Goal: Feedback & Contribution: Leave review/rating

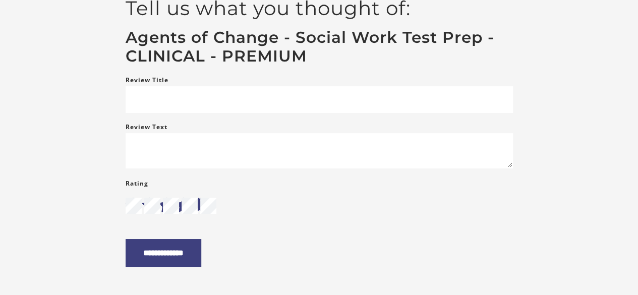
scroll to position [50, 0]
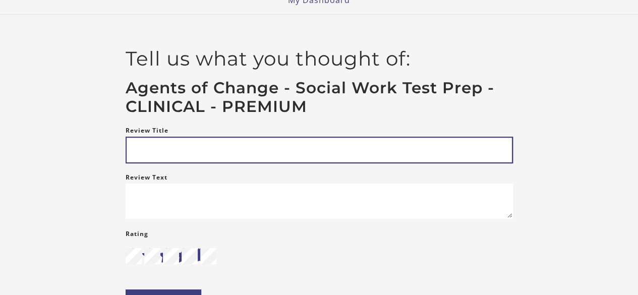
click at [198, 153] on input "Review Title" at bounding box center [319, 150] width 387 height 27
click at [185, 151] on input "Review Title" at bounding box center [319, 150] width 387 height 27
type input "*********"
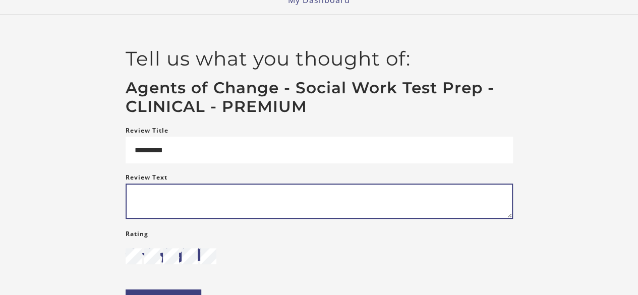
click at [166, 207] on textarea "Review Text" at bounding box center [319, 201] width 387 height 35
type textarea "*"
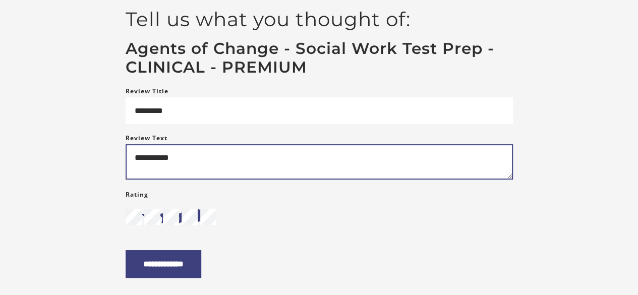
scroll to position [151, 0]
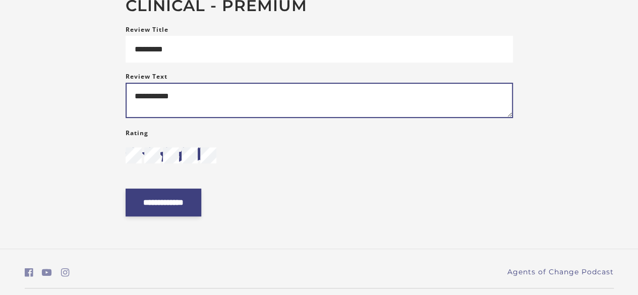
type textarea "**********"
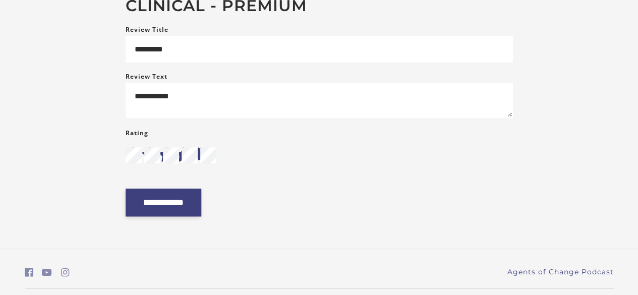
click at [183, 215] on input "**********" at bounding box center [164, 203] width 76 height 28
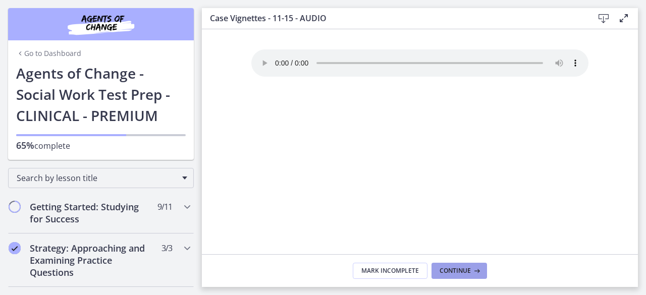
click at [464, 266] on button "Continue" at bounding box center [458, 271] width 55 height 16
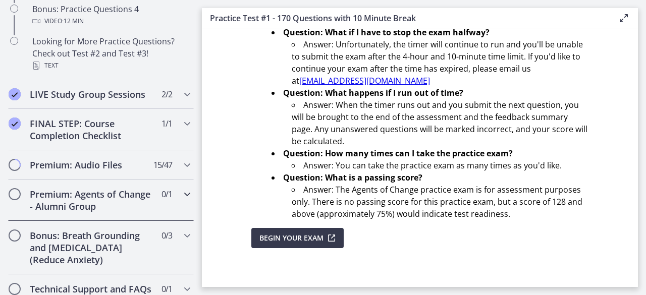
scroll to position [807, 0]
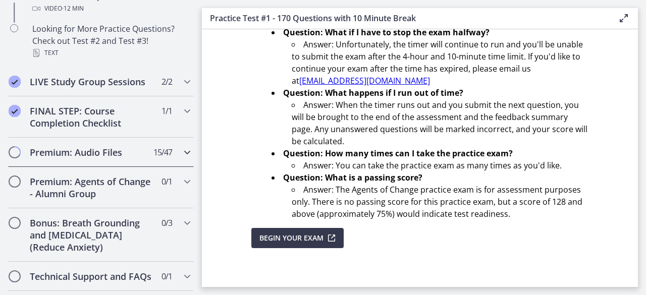
click at [17, 157] on span "Chapters" at bounding box center [15, 152] width 10 height 10
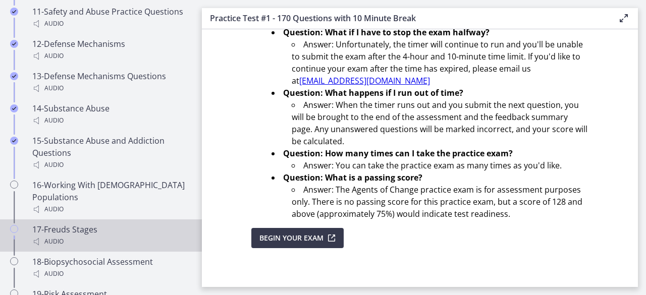
scroll to position [1059, 0]
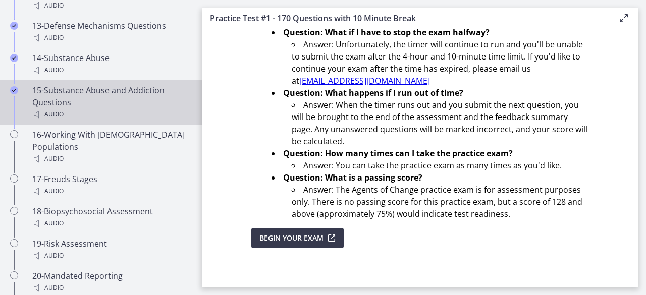
click at [14, 94] on icon "Completed" at bounding box center [14, 90] width 8 height 8
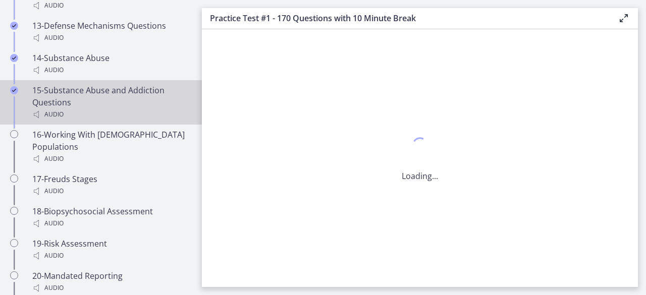
scroll to position [0, 0]
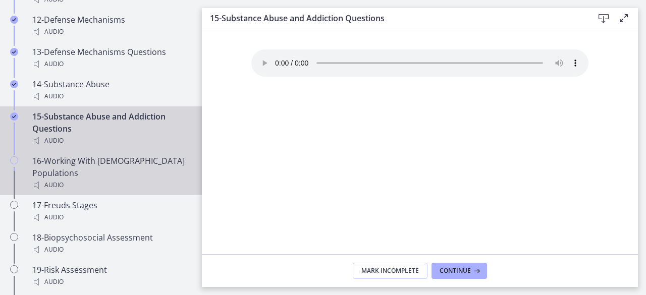
scroll to position [1009, 0]
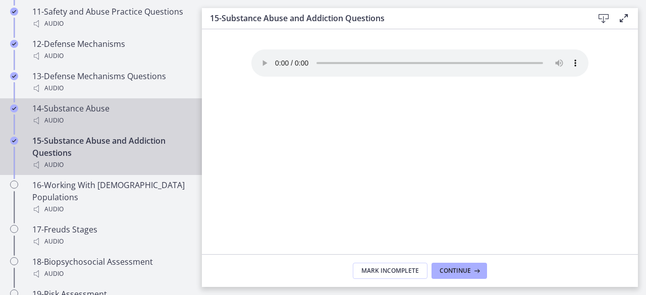
click at [59, 116] on div "14-Substance Abuse Audio" at bounding box center [110, 114] width 157 height 24
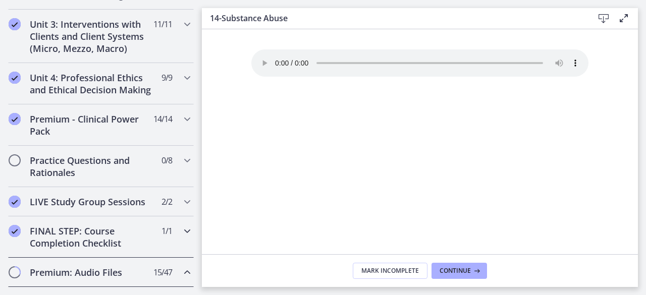
scroll to position [404, 0]
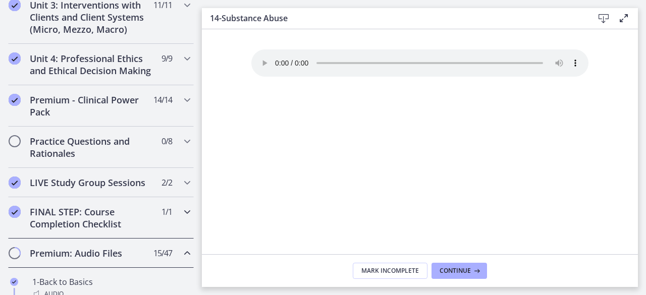
click at [181, 218] on icon "Chapters" at bounding box center [187, 212] width 12 height 12
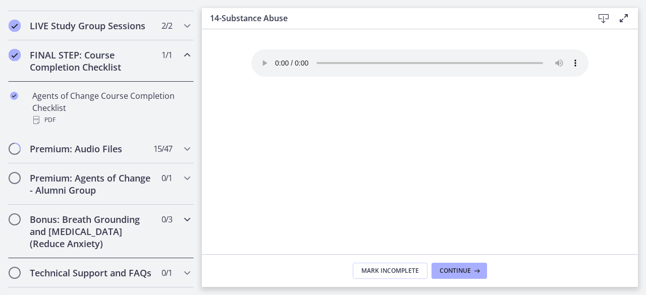
scroll to position [504, 0]
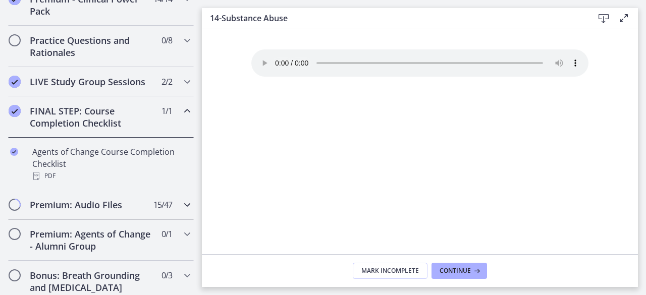
click at [181, 211] on icon "Chapters" at bounding box center [187, 205] width 12 height 12
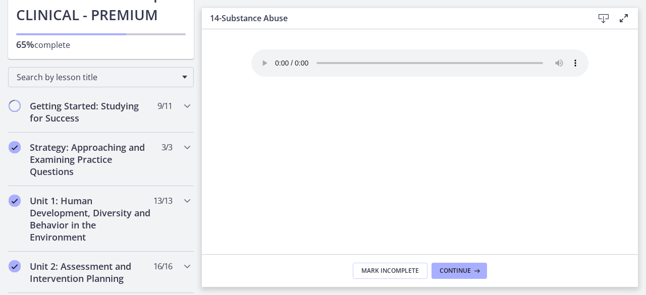
scroll to position [101, 0]
click at [181, 104] on icon "Chapters" at bounding box center [187, 106] width 12 height 12
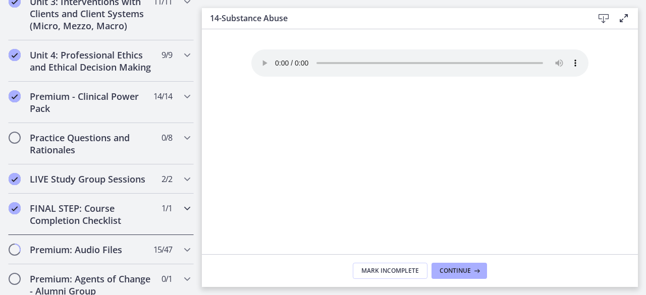
scroll to position [807, 0]
click at [17, 142] on span "Chapters" at bounding box center [15, 137] width 10 height 10
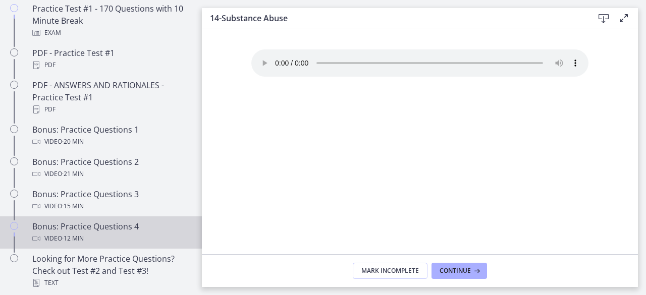
scroll to position [508, 0]
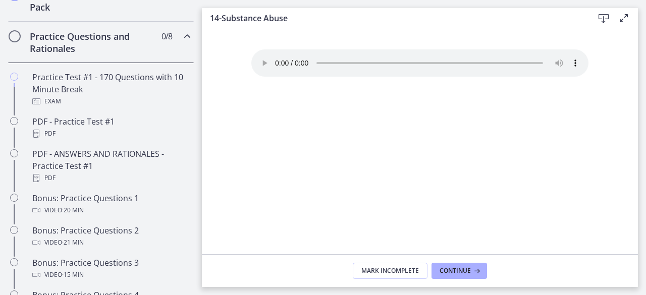
click at [17, 41] on span "Chapters" at bounding box center [15, 36] width 10 height 10
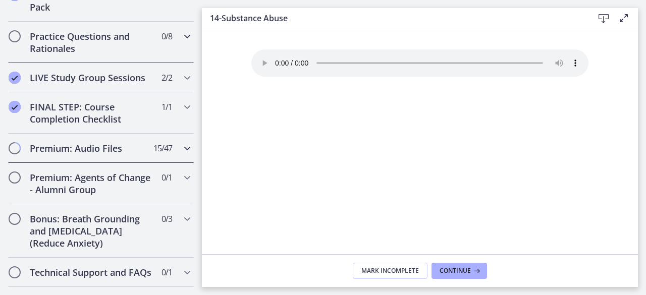
scroll to position [559, 0]
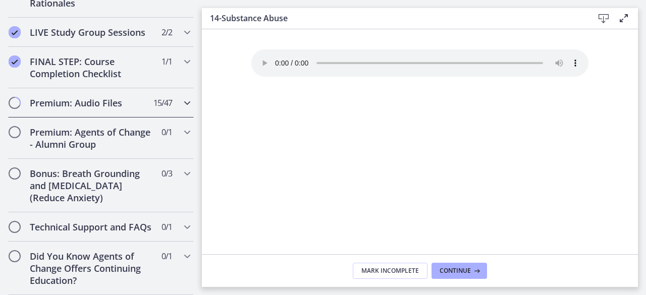
click at [12, 107] on span "Chapters" at bounding box center [15, 103] width 10 height 10
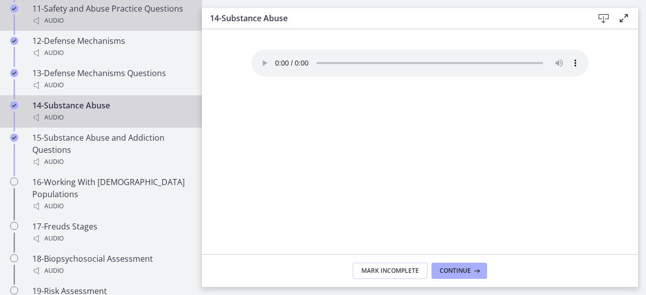
scroll to position [1013, 0]
